Goal: Use online tool/utility: Use online tool/utility

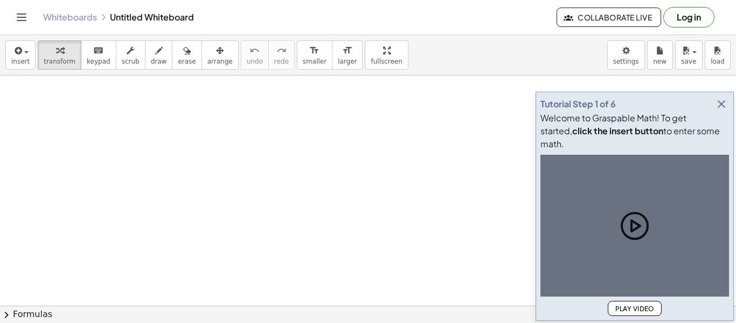
click at [0, 0] on div at bounding box center [0, 0] width 0 height 0
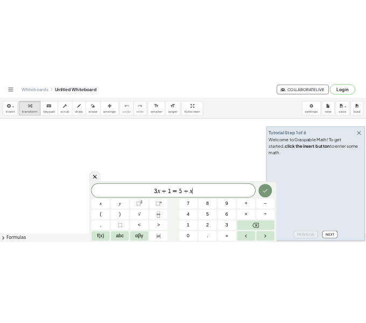
scroll to position [1, 0]
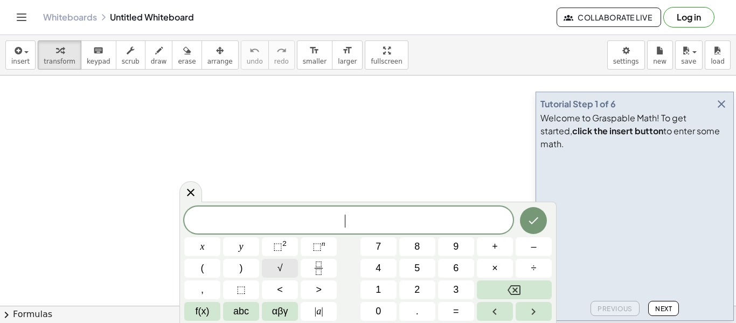
click at [287, 267] on button "√" at bounding box center [280, 268] width 36 height 19
click at [344, 217] on span "√" at bounding box center [342, 220] width 11 height 12
click at [343, 212] on span "​ √" at bounding box center [348, 220] width 329 height 17
click at [287, 248] on button "⬚ 2" at bounding box center [280, 246] width 36 height 19
drag, startPoint x: 372, startPoint y: 221, endPoint x: 332, endPoint y: 217, distance: 40.6
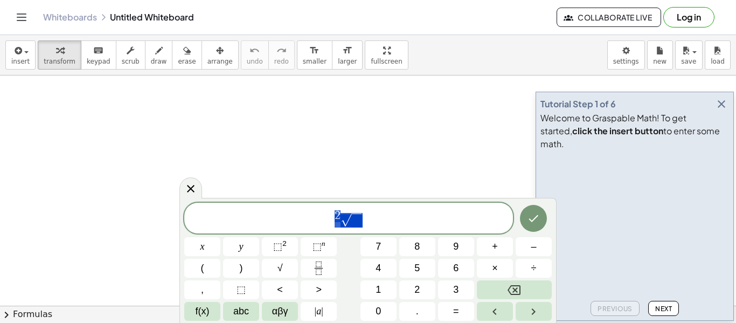
click at [332, 217] on span "2 √" at bounding box center [348, 218] width 329 height 19
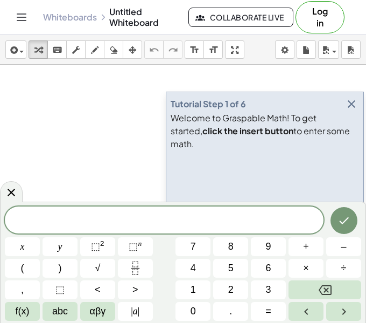
click at [363, 116] on div "Tutorial Step 1 of 6 Welcome to Graspable Math! To get started, click the inser…" at bounding box center [265, 206] width 198 height 229
click at [356, 110] on icon "button" at bounding box center [351, 104] width 13 height 13
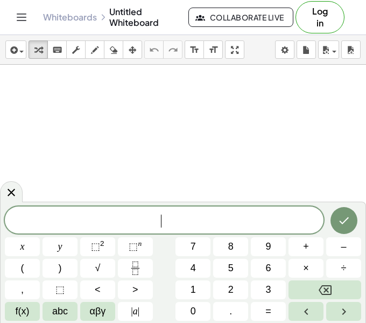
click at [179, 224] on span "​" at bounding box center [164, 220] width 319 height 15
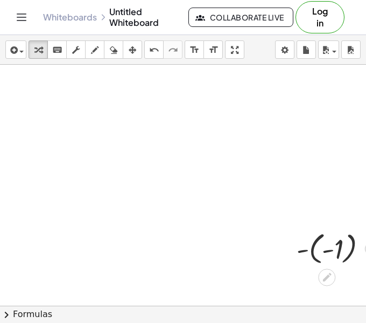
click at [326, 243] on div at bounding box center [337, 247] width 91 height 39
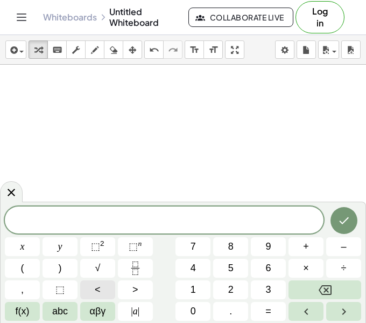
scroll to position [2, 0]
click at [134, 308] on span "| a |" at bounding box center [135, 311] width 9 height 15
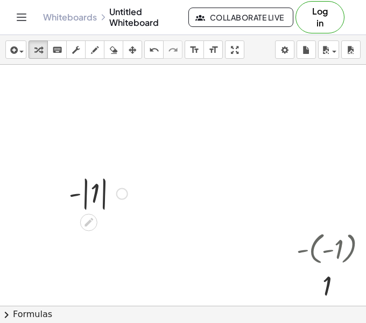
click at [98, 186] on div at bounding box center [99, 192] width 70 height 39
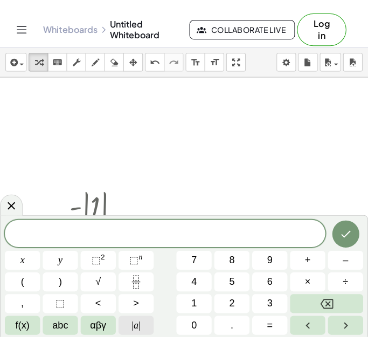
scroll to position [2, 0]
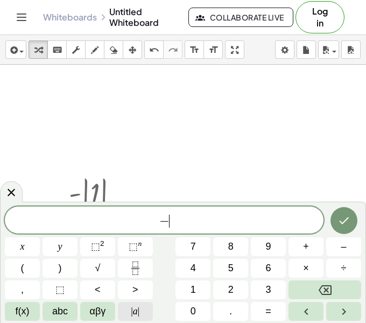
click at [124, 304] on button "| a |" at bounding box center [135, 311] width 35 height 19
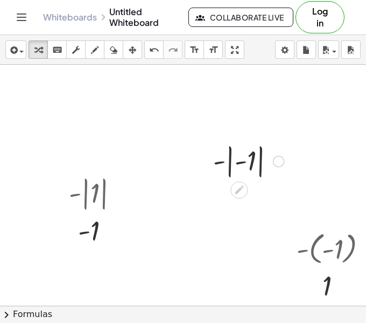
click at [240, 167] on div at bounding box center [249, 160] width 82 height 39
click at [239, 163] on div at bounding box center [249, 160] width 82 height 39
click at [242, 163] on div at bounding box center [249, 160] width 82 height 39
click at [234, 162] on div at bounding box center [249, 160] width 82 height 39
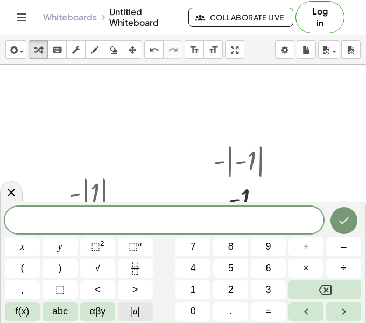
click at [138, 310] on span "|" at bounding box center [139, 311] width 2 height 11
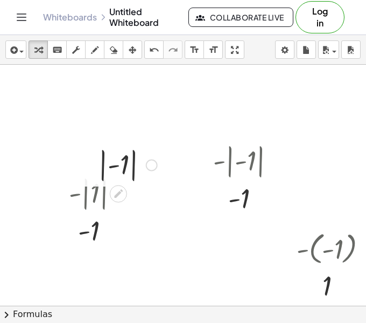
click at [128, 164] on div at bounding box center [128, 163] width 70 height 39
